Goal: Transaction & Acquisition: Book appointment/travel/reservation

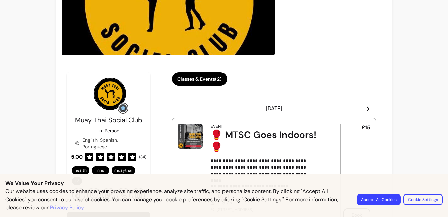
scroll to position [101, 0]
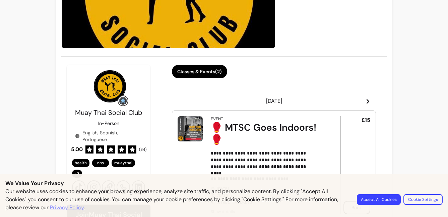
click at [219, 72] on button "Classes & Events ( 2 )" at bounding box center [199, 71] width 55 height 13
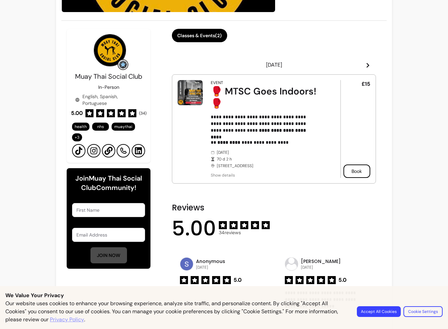
scroll to position [134, 0]
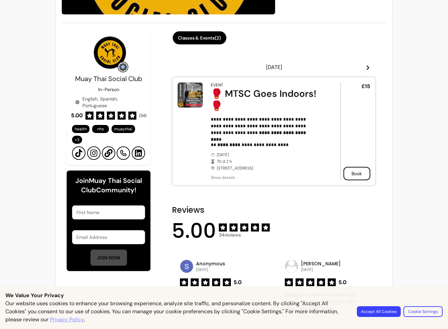
click at [202, 38] on button "Classes & Events ( 2 )" at bounding box center [200, 37] width 54 height 13
click at [360, 65] on header "[DATE]" at bounding box center [274, 67] width 204 height 13
click at [367, 65] on icon at bounding box center [368, 67] width 3 height 5
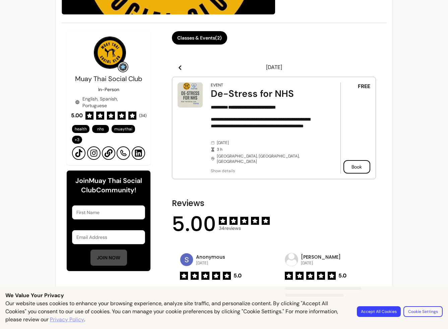
click at [180, 65] on icon at bounding box center [180, 67] width 3 height 5
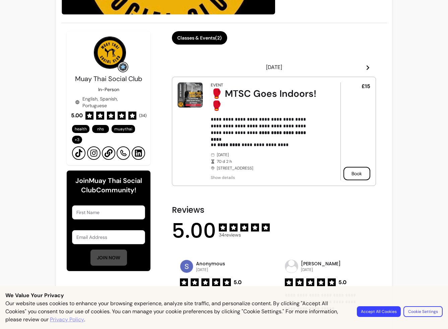
click at [367, 66] on icon at bounding box center [368, 67] width 3 height 5
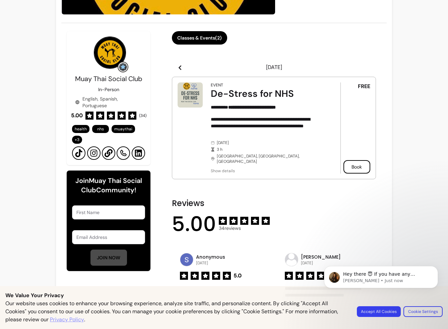
scroll to position [0, 0]
click at [178, 68] on icon at bounding box center [179, 67] width 5 height 5
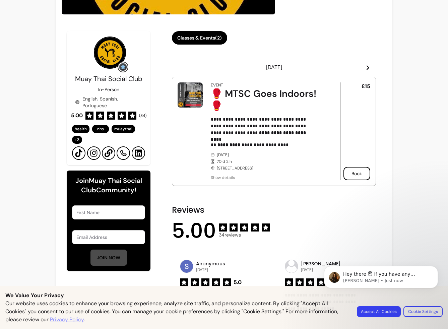
click at [220, 175] on span "Show details" at bounding box center [266, 177] width 111 height 5
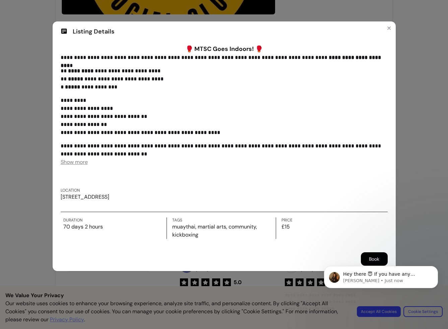
click at [80, 164] on span "Show more" at bounding box center [74, 162] width 27 height 7
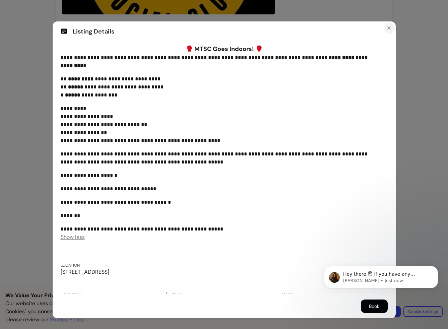
click at [386, 27] on icon "Close" at bounding box center [388, 27] width 5 height 5
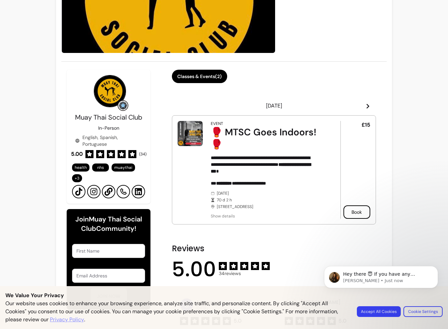
scroll to position [134, 0]
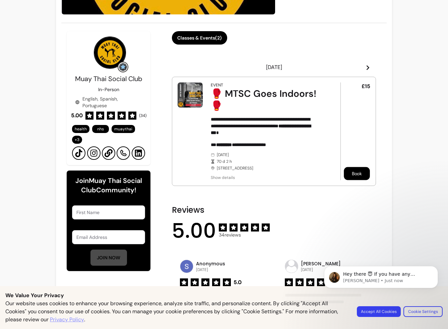
click at [351, 172] on button "Book" at bounding box center [357, 173] width 26 height 13
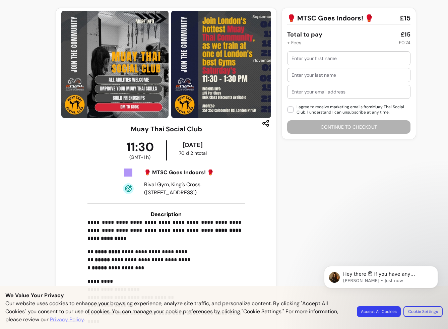
click at [330, 61] on input "text" at bounding box center [349, 58] width 115 height 7
type input "Kiki"
type input "Baheramsjah"
type input "[EMAIL_ADDRESS][DOMAIN_NAME]"
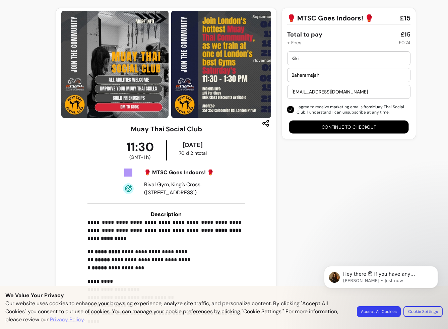
click at [326, 127] on button "Continue to checkout" at bounding box center [349, 127] width 120 height 13
